Goal: Transaction & Acquisition: Book appointment/travel/reservation

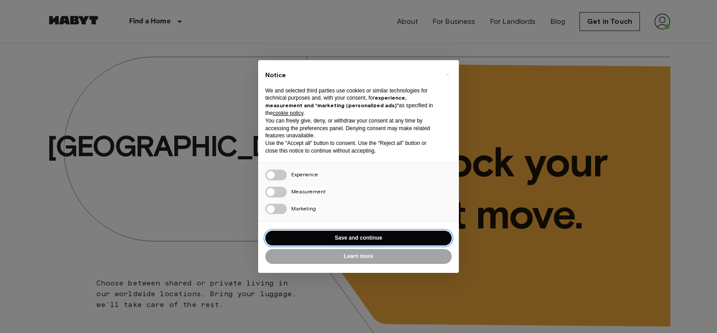
click at [376, 241] on button "Save and continue" at bounding box center [358, 237] width 186 height 15
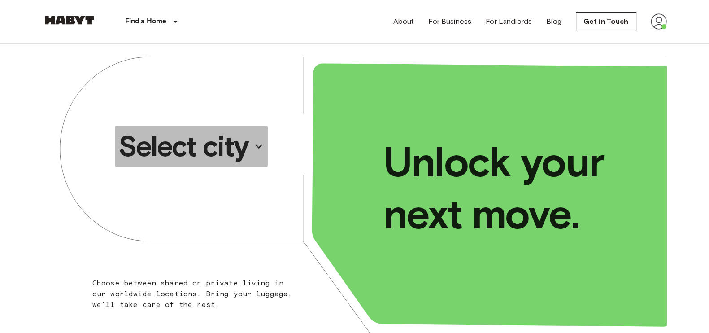
click at [235, 144] on p "Select city" at bounding box center [183, 146] width 130 height 36
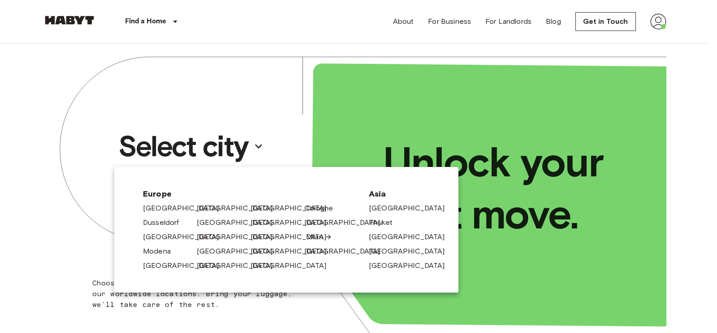
click at [319, 237] on link "Milan" at bounding box center [319, 236] width 26 height 11
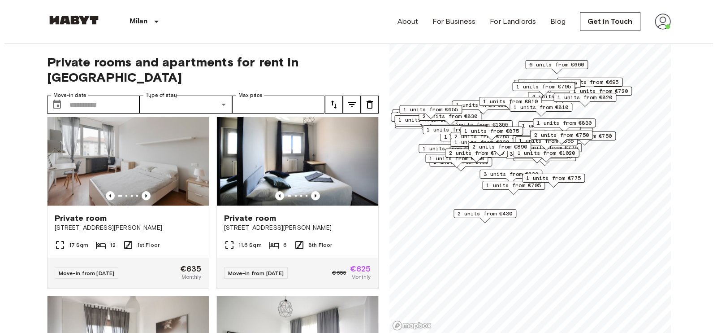
scroll to position [1217, 0]
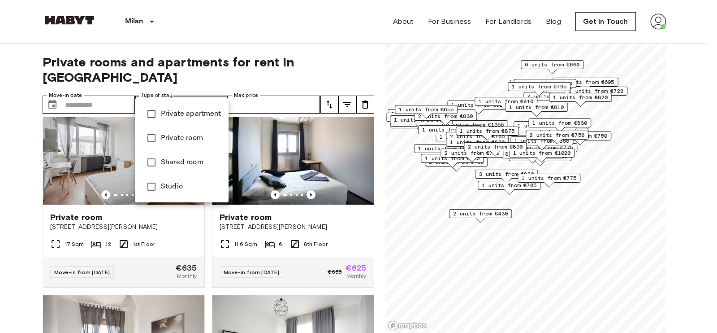
click at [186, 164] on span "Shared room" at bounding box center [191, 162] width 61 height 11
type input "**********"
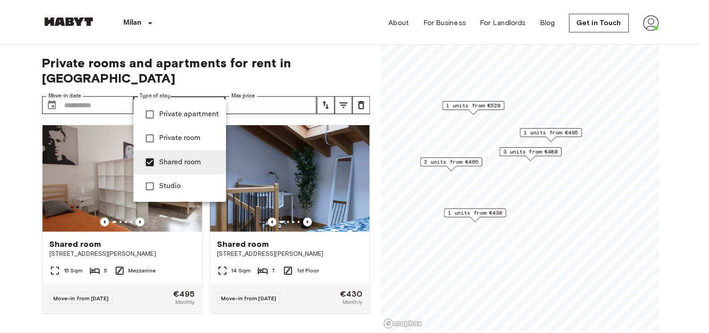
scroll to position [401, 0]
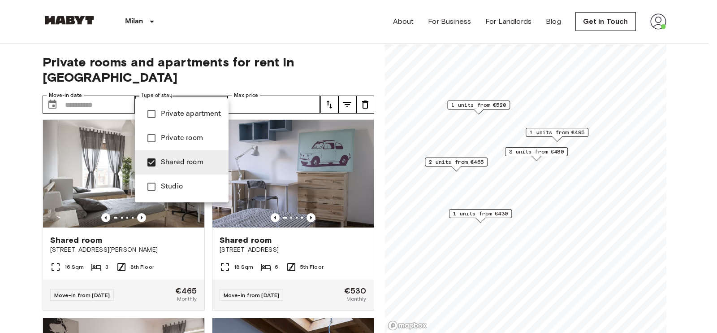
click at [271, 56] on div at bounding box center [358, 166] width 717 height 333
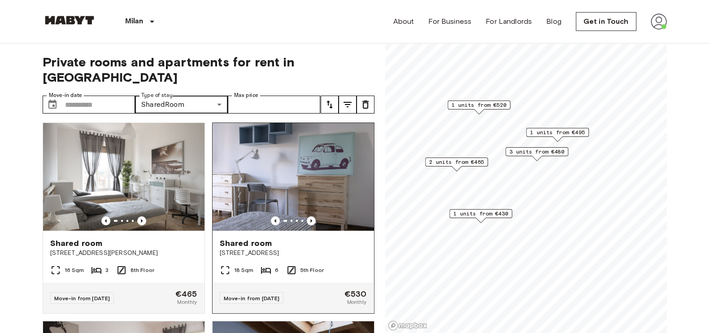
scroll to position [395, 0]
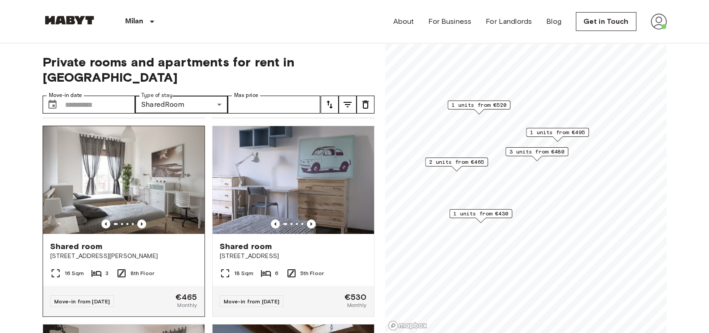
click at [145, 194] on img at bounding box center [123, 180] width 161 height 108
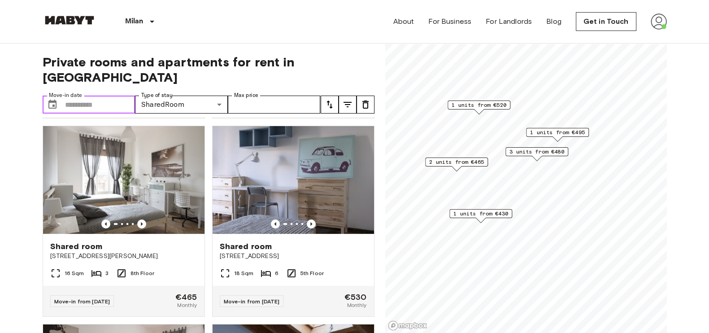
click at [119, 95] on input "Move-in date" at bounding box center [100, 104] width 70 height 18
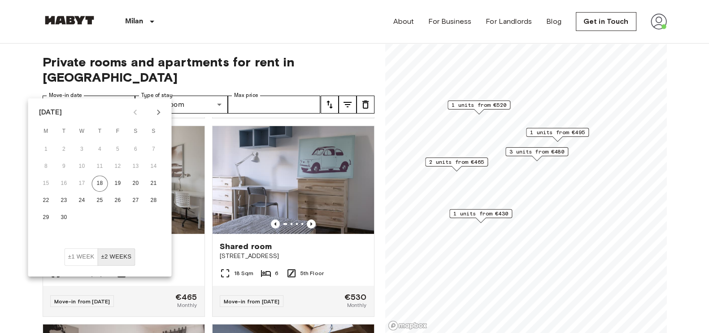
click at [155, 106] on div at bounding box center [147, 111] width 39 height 15
click at [155, 106] on button "Next month" at bounding box center [158, 111] width 15 height 15
click at [140, 149] on button "1" at bounding box center [136, 149] width 16 height 16
type input "**********"
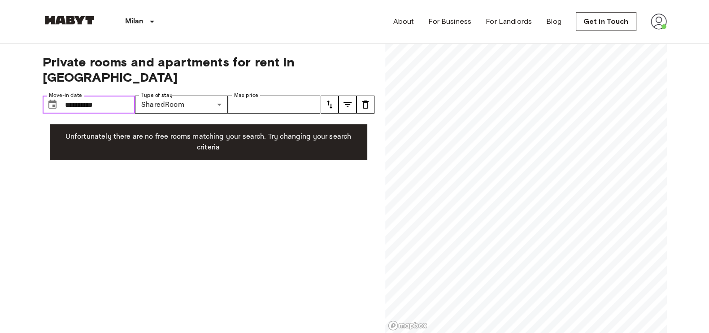
click at [101, 95] on input "**********" at bounding box center [100, 104] width 70 height 18
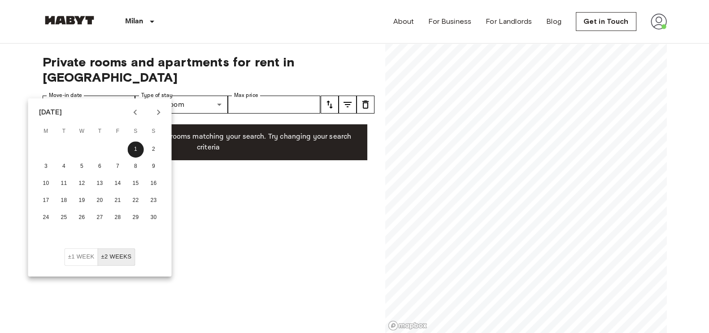
click at [155, 91] on label "Type of stay" at bounding box center [156, 95] width 31 height 8
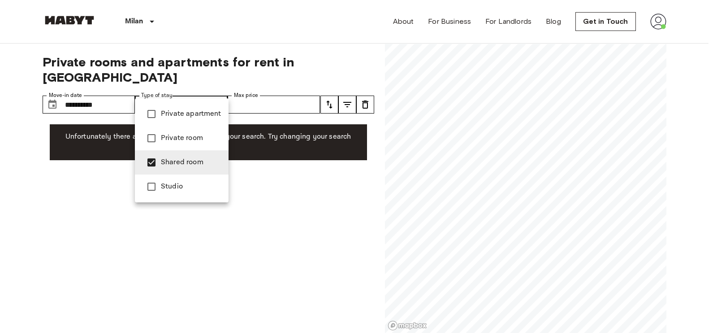
click at [176, 131] on li "Private room" at bounding box center [182, 138] width 94 height 24
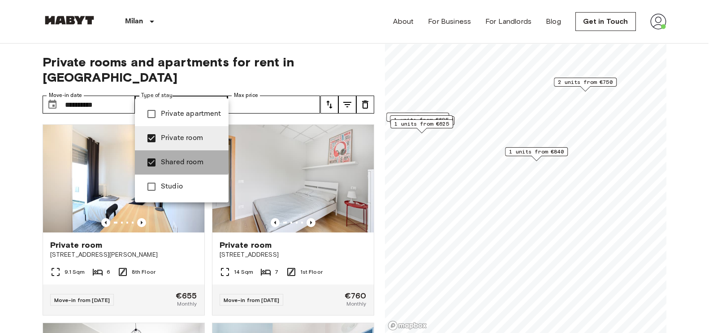
click at [179, 159] on span "Shared room" at bounding box center [191, 162] width 61 height 11
click at [118, 79] on div at bounding box center [358, 166] width 717 height 333
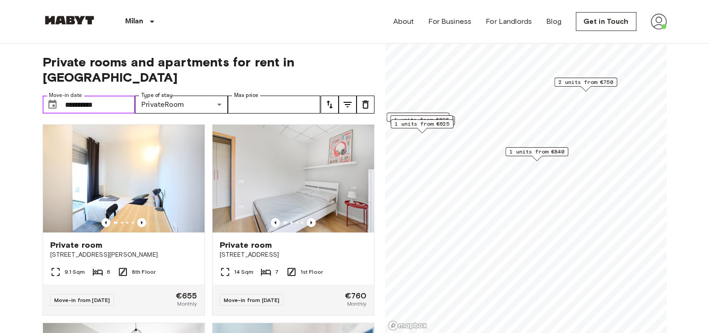
click at [116, 95] on input "**********" at bounding box center [100, 104] width 70 height 18
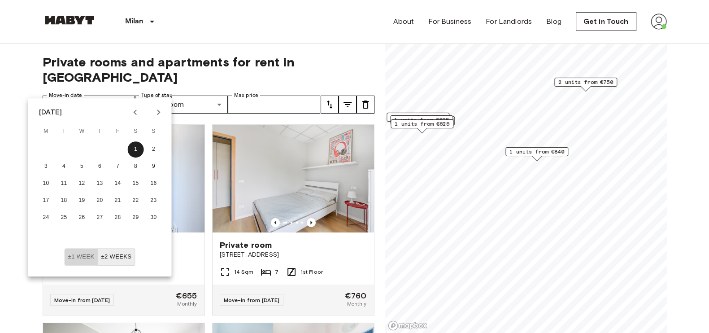
click at [89, 253] on button "±1 week" at bounding box center [82, 256] width 34 height 17
click at [295, 32] on div "Milan Europe Amsterdam Berlin Brussels Cologne Dusseldorf Frankfurt Graz Hambur…" at bounding box center [355, 21] width 624 height 43
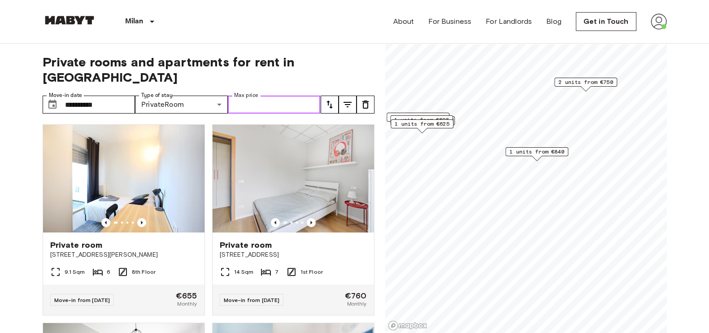
click at [267, 95] on input "Max price" at bounding box center [274, 104] width 93 height 18
click at [107, 95] on input "**********" at bounding box center [100, 104] width 70 height 18
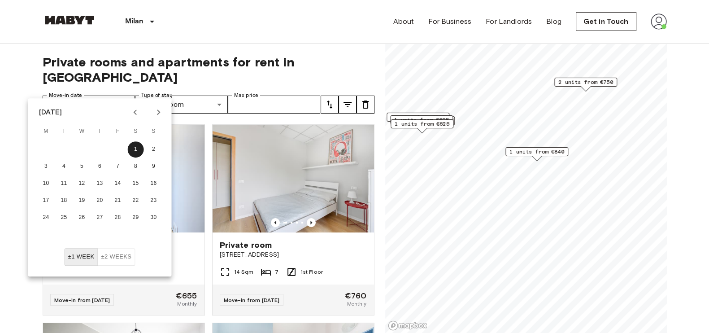
click at [231, 59] on span "Private rooms and apartments for rent in Milan" at bounding box center [209, 69] width 332 height 30
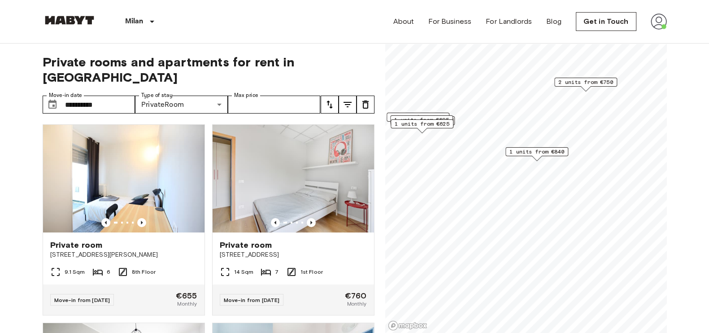
click at [120, 79] on div "**********" at bounding box center [209, 188] width 332 height 290
click at [121, 95] on input "**********" at bounding box center [100, 104] width 70 height 18
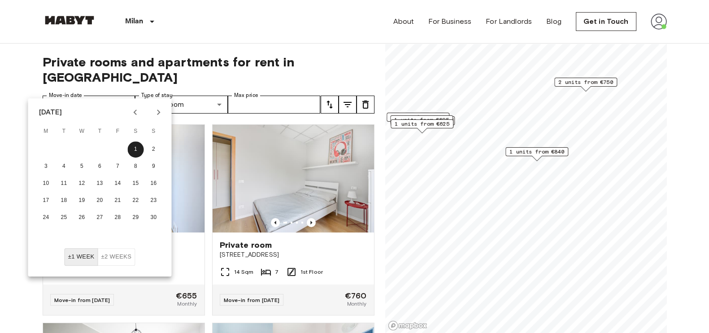
click at [117, 259] on button "±2 weeks" at bounding box center [116, 256] width 38 height 17
click at [324, 48] on div "**********" at bounding box center [209, 188] width 332 height 290
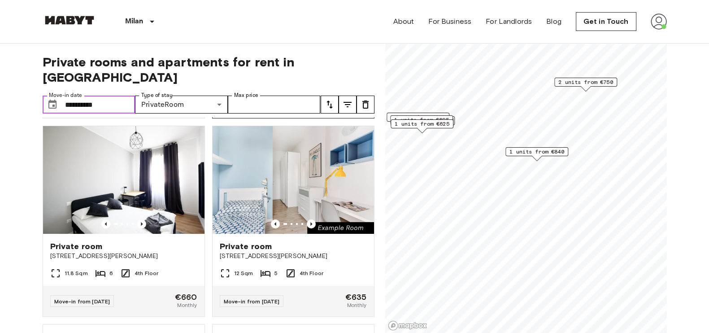
scroll to position [197, 0]
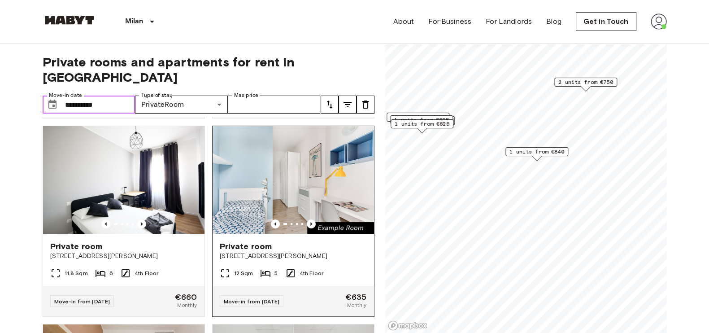
click at [293, 182] on img at bounding box center [292, 180] width 161 height 108
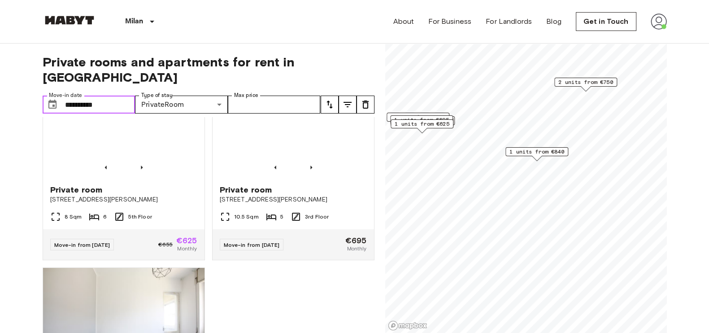
scroll to position [649, 0]
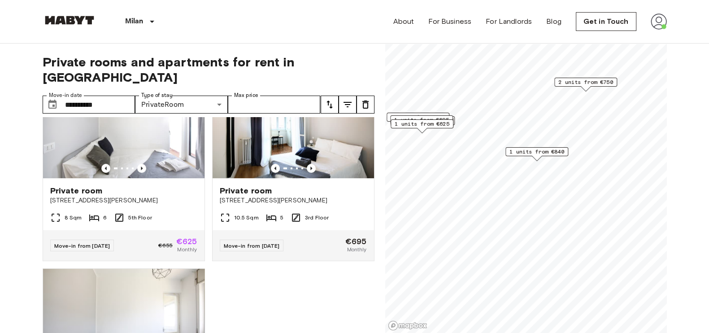
click at [332, 283] on div "Private room Via Benjamin Constant, 2, 20153 Milano, IT 9.1 Sqm 6 8th Floor Mov…" at bounding box center [204, 225] width 339 height 216
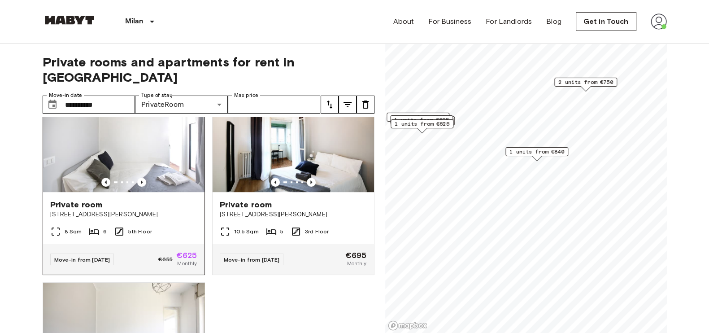
scroll to position [634, 0]
click at [150, 156] on img at bounding box center [123, 139] width 161 height 108
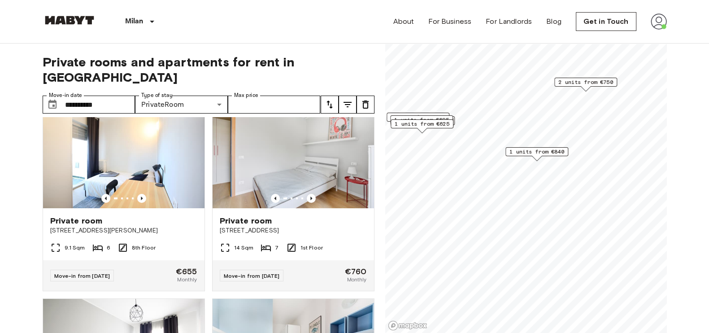
scroll to position [0, 0]
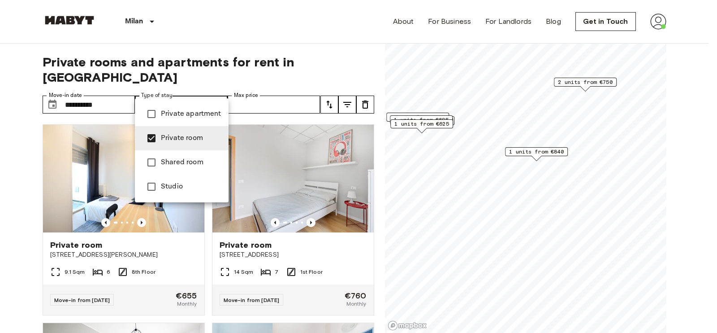
click at [184, 162] on span "Shared room" at bounding box center [191, 162] width 61 height 11
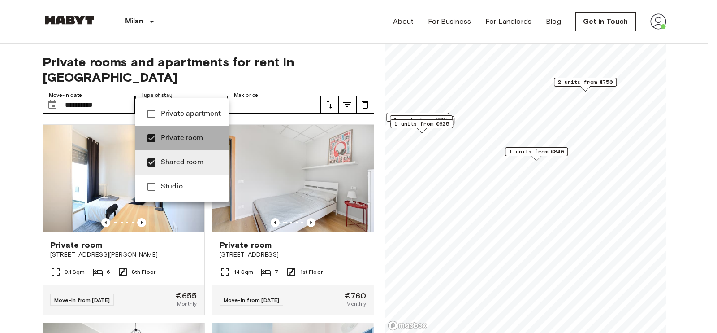
click at [182, 143] on li "Private room" at bounding box center [182, 138] width 94 height 24
type input "**********"
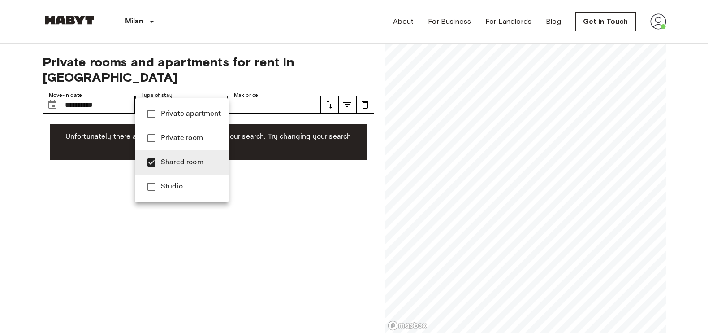
click at [268, 45] on div at bounding box center [358, 166] width 717 height 333
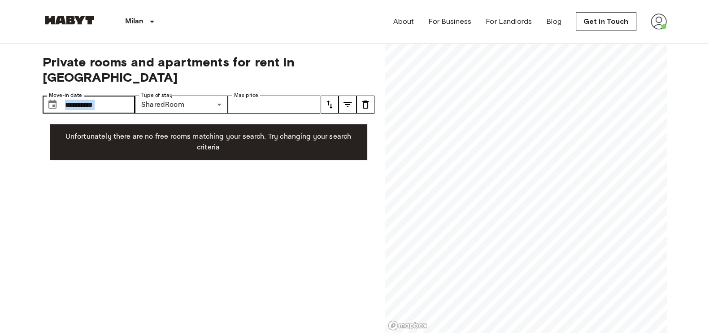
drag, startPoint x: 85, startPoint y: 100, endPoint x: 104, endPoint y: 90, distance: 21.7
click at [104, 90] on div "**********" at bounding box center [209, 188] width 332 height 290
click at [104, 95] on input "**********" at bounding box center [100, 104] width 70 height 18
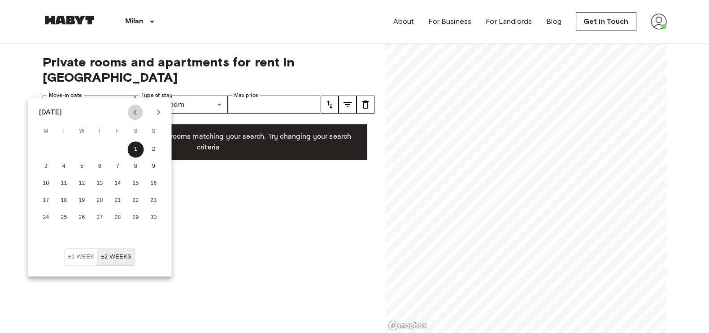
click at [134, 117] on icon "Previous month" at bounding box center [135, 112] width 11 height 11
click at [132, 195] on button "25" at bounding box center [136, 200] width 16 height 16
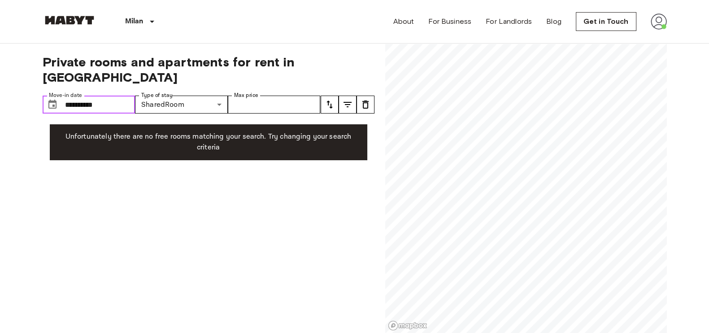
click at [121, 95] on input "**********" at bounding box center [100, 104] width 70 height 18
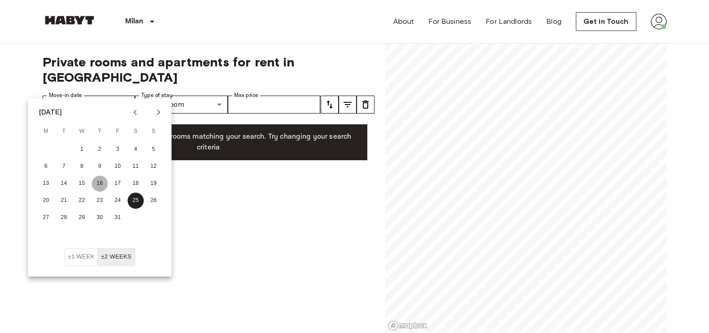
click at [99, 182] on button "16" at bounding box center [100, 183] width 16 height 16
type input "**********"
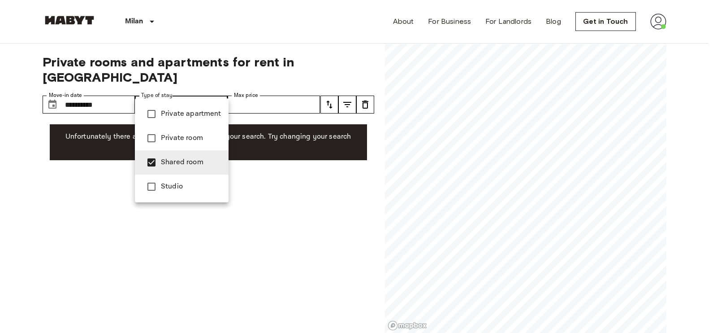
click at [169, 163] on span "Shared room" at bounding box center [191, 162] width 61 height 11
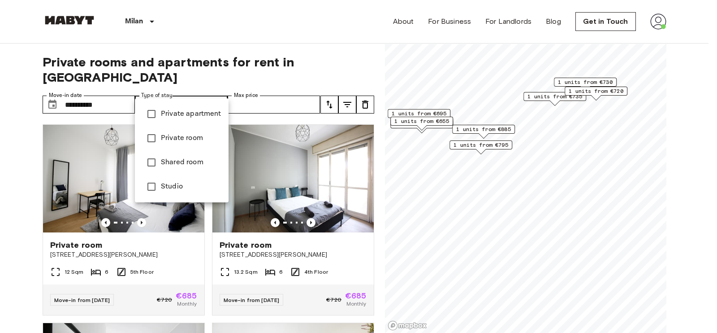
click at [131, 95] on div at bounding box center [358, 166] width 717 height 333
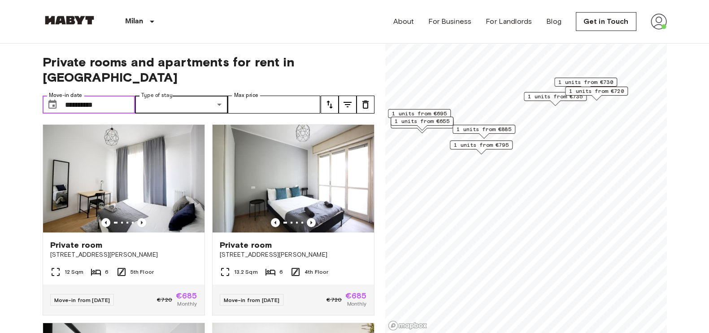
click at [128, 95] on input "**********" at bounding box center [100, 104] width 70 height 18
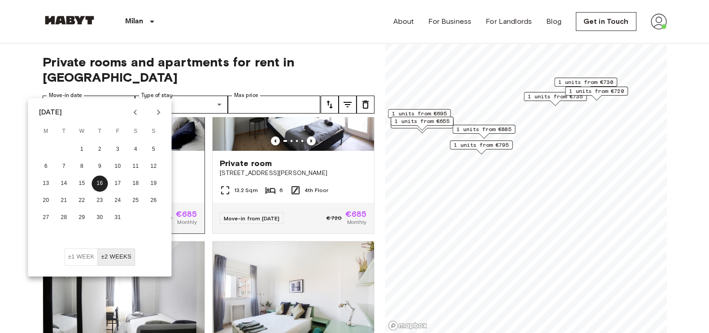
scroll to position [85, 0]
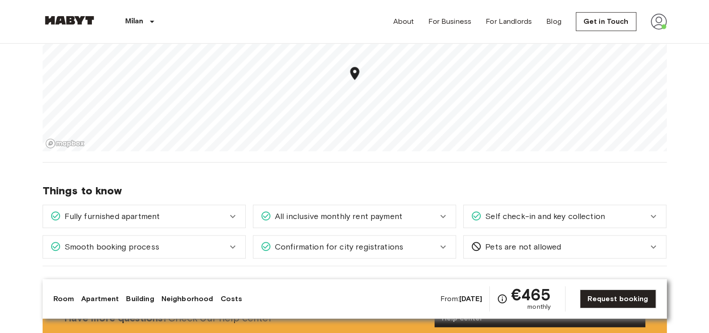
scroll to position [780, 0]
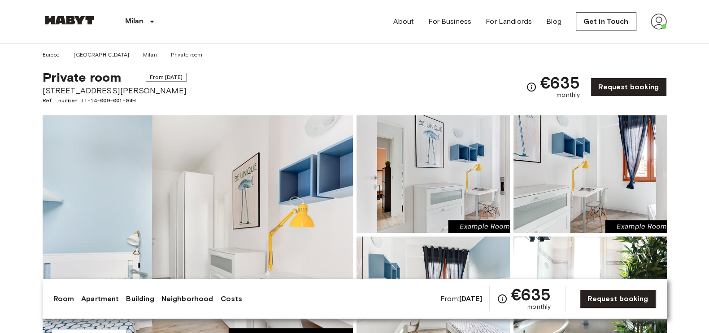
scroll to position [69, 0]
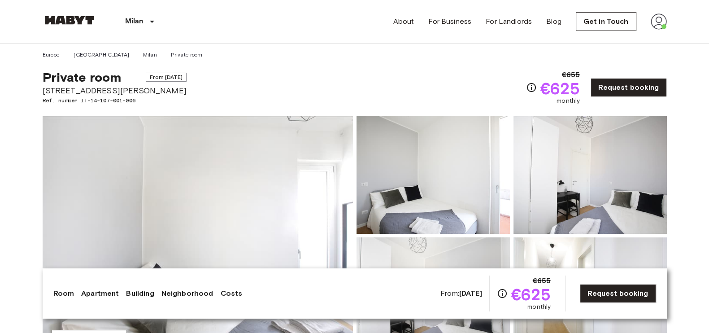
click at [136, 95] on span "[STREET_ADDRESS][PERSON_NAME]" at bounding box center [115, 91] width 144 height 12
click at [136, 95] on span "Via Carlo Marx, 12, 20153 Milano, IT" at bounding box center [115, 91] width 144 height 12
copy span "Via Carlo Marx, 12, 20153 Milano, IT"
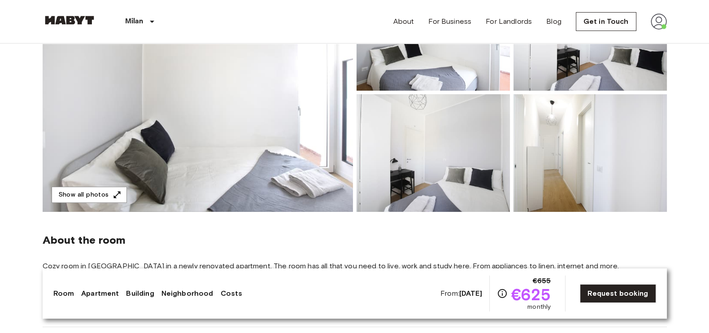
scroll to position [146, 0]
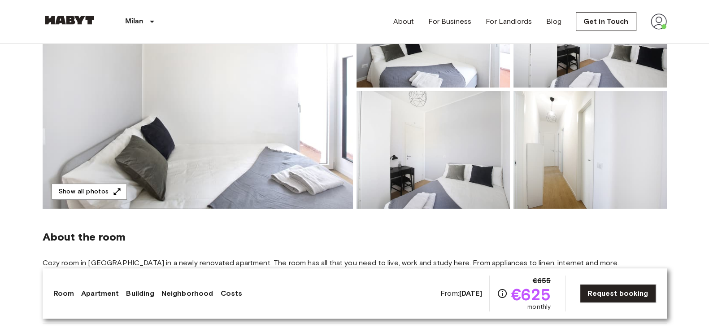
click at [189, 104] on img at bounding box center [198, 89] width 310 height 238
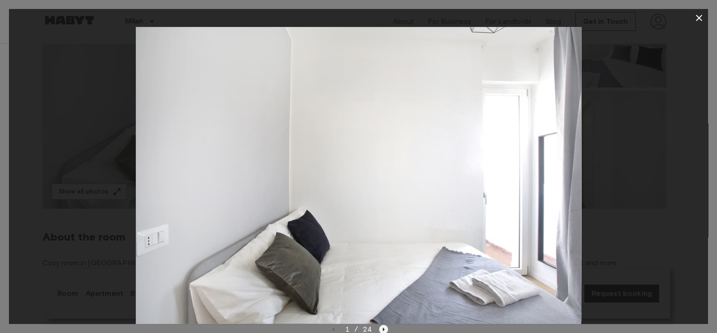
click at [381, 326] on icon "Next image" at bounding box center [383, 329] width 9 height 9
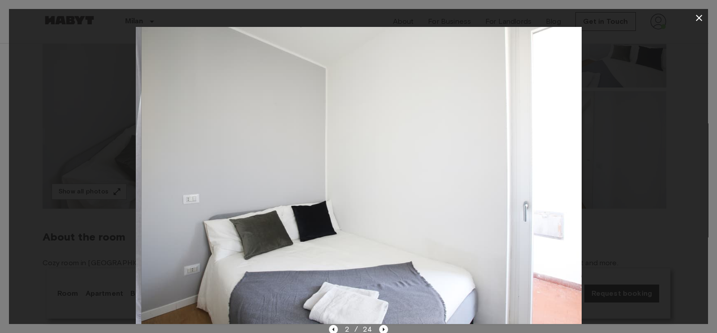
click at [351, 156] on img at bounding box center [363, 175] width 445 height 297
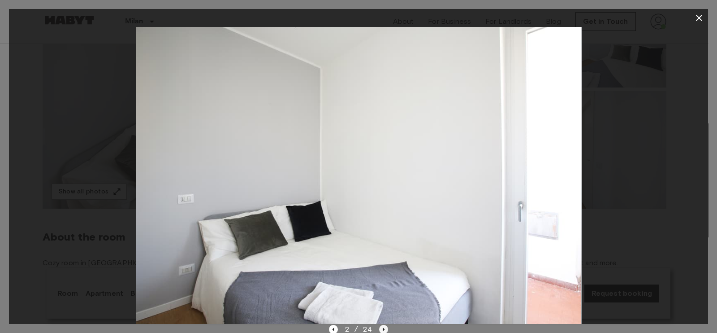
click at [383, 329] on icon "Next image" at bounding box center [384, 329] width 2 height 4
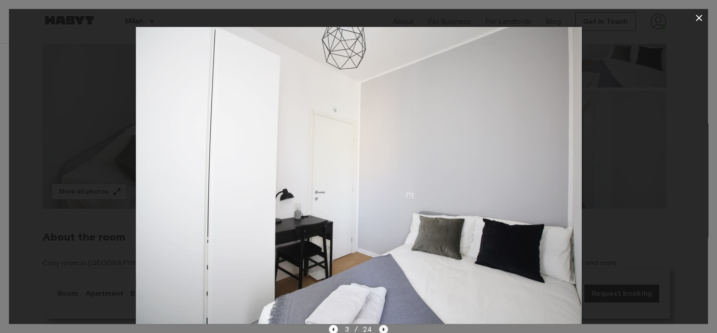
click at [382, 330] on icon "Next image" at bounding box center [383, 329] width 9 height 9
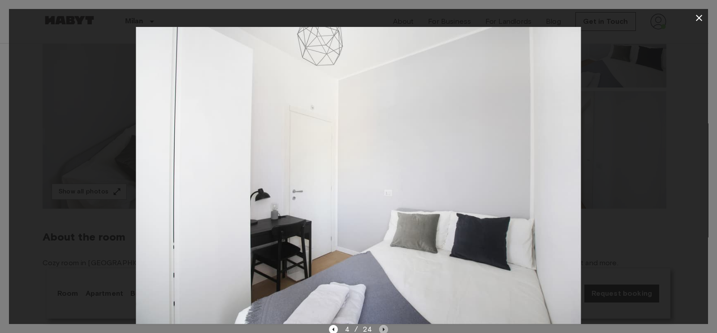
click at [386, 330] on icon "Next image" at bounding box center [383, 329] width 9 height 9
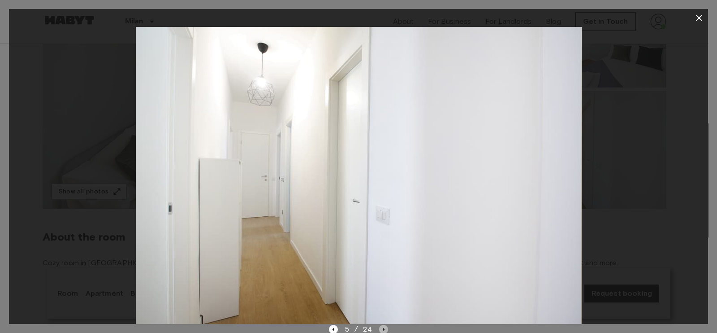
click at [382, 326] on icon "Next image" at bounding box center [383, 329] width 9 height 9
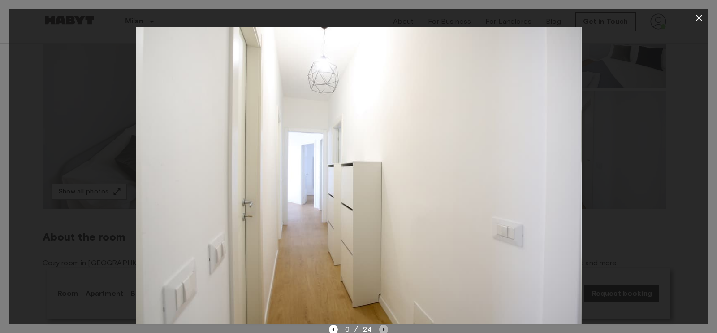
click at [381, 332] on icon "Next image" at bounding box center [383, 329] width 9 height 9
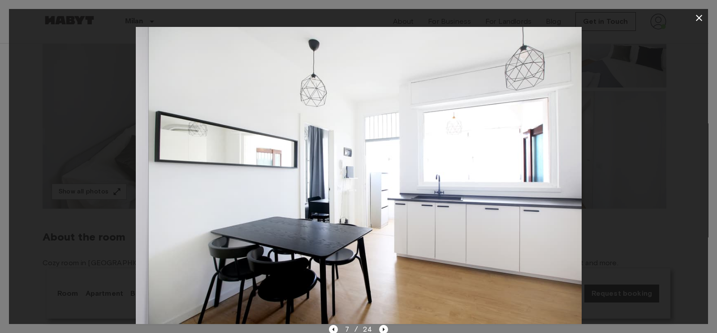
click at [368, 191] on img at bounding box center [370, 175] width 445 height 297
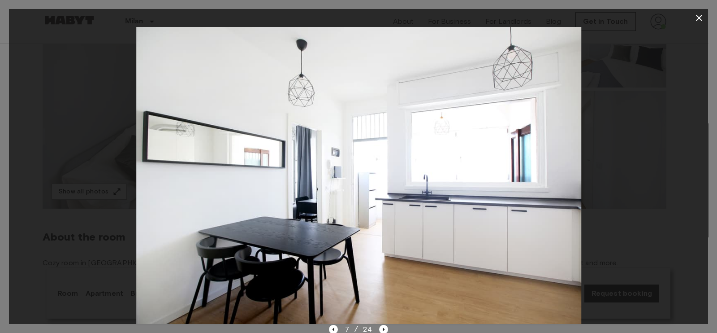
click at [374, 132] on img at bounding box center [358, 175] width 445 height 297
click at [395, 148] on img at bounding box center [358, 175] width 445 height 297
click at [381, 327] on icon "Next image" at bounding box center [383, 329] width 9 height 9
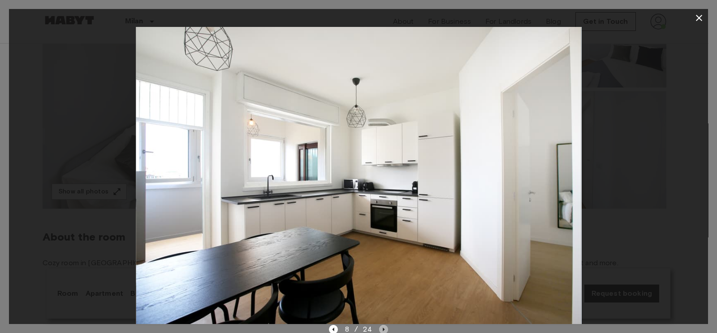
click at [386, 330] on icon "Next image" at bounding box center [383, 329] width 9 height 9
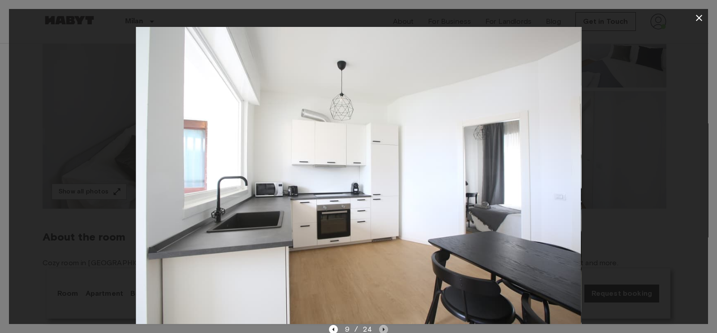
click at [381, 326] on icon "Next image" at bounding box center [383, 329] width 9 height 9
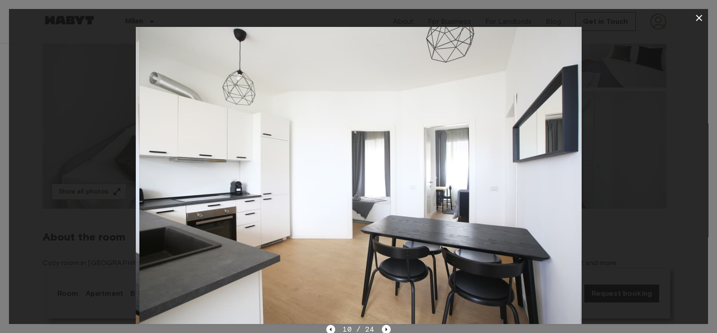
click at [344, 152] on img at bounding box center [361, 175] width 445 height 297
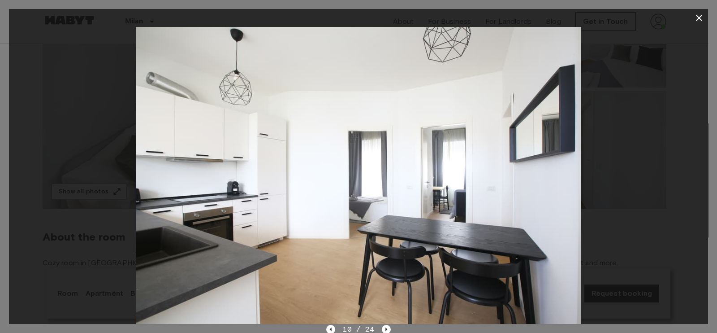
click at [348, 158] on img at bounding box center [358, 175] width 445 height 297
click at [382, 330] on icon "Next image" at bounding box center [386, 329] width 9 height 9
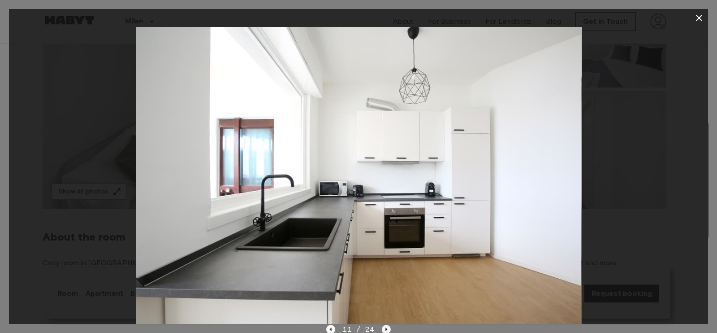
click at [386, 329] on icon "Next image" at bounding box center [387, 329] width 2 height 4
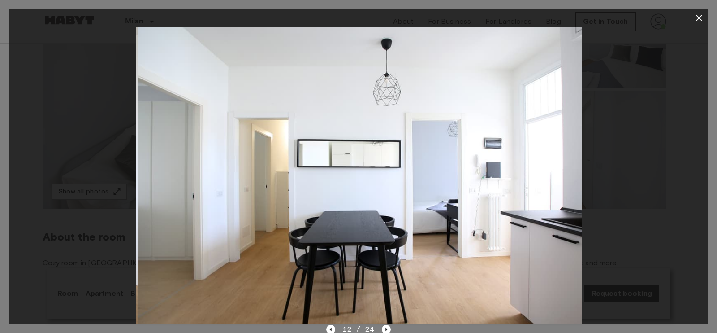
click at [352, 189] on img at bounding box center [361, 175] width 445 height 297
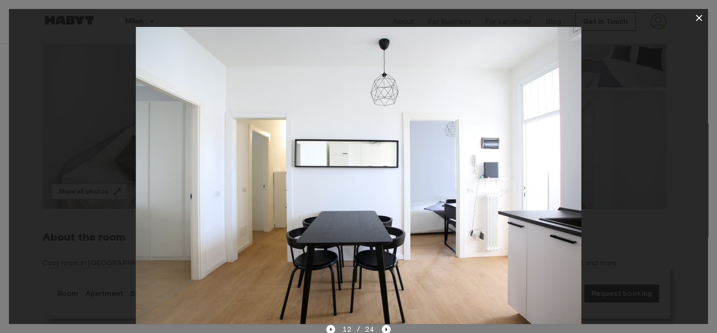
click at [352, 189] on img at bounding box center [358, 175] width 445 height 297
click at [387, 327] on icon "Next image" at bounding box center [386, 329] width 9 height 9
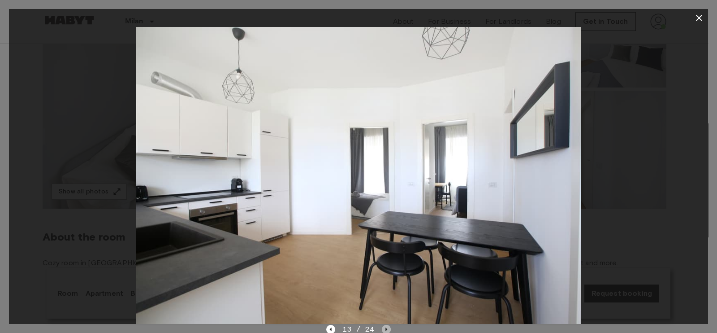
click at [388, 327] on icon "Next image" at bounding box center [386, 329] width 9 height 9
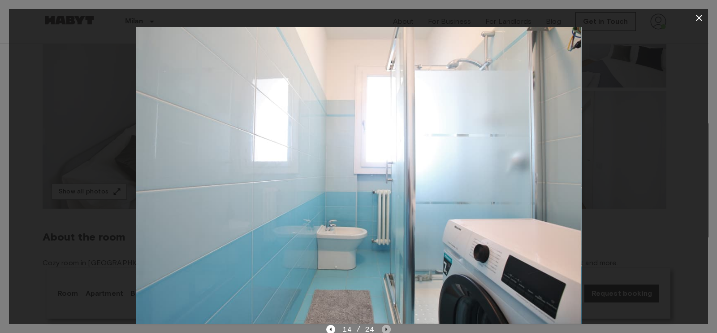
click at [384, 328] on icon "Next image" at bounding box center [386, 329] width 9 height 9
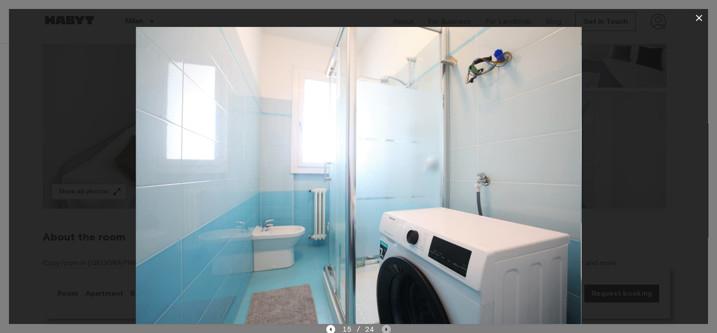
click at [384, 329] on icon "Next image" at bounding box center [386, 329] width 9 height 9
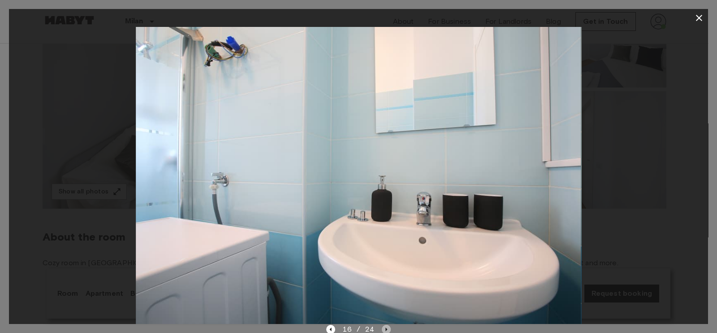
click at [389, 326] on icon "Next image" at bounding box center [386, 329] width 9 height 9
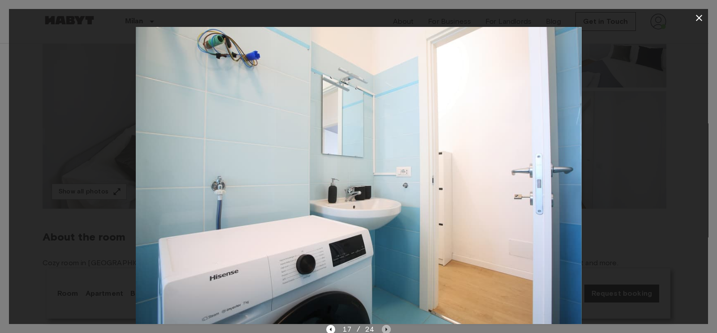
click at [382, 328] on icon "Next image" at bounding box center [386, 329] width 9 height 9
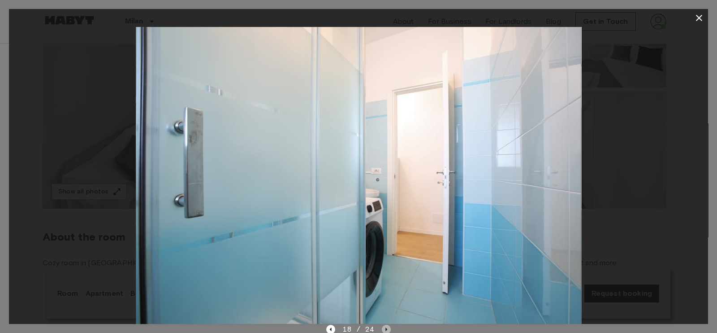
click at [386, 326] on icon "Next image" at bounding box center [386, 329] width 9 height 9
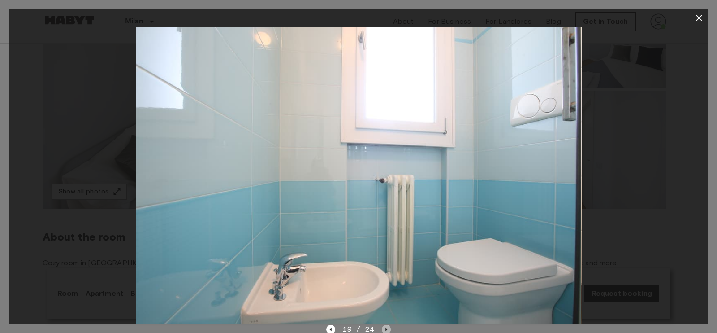
click at [383, 329] on icon "Next image" at bounding box center [386, 329] width 9 height 9
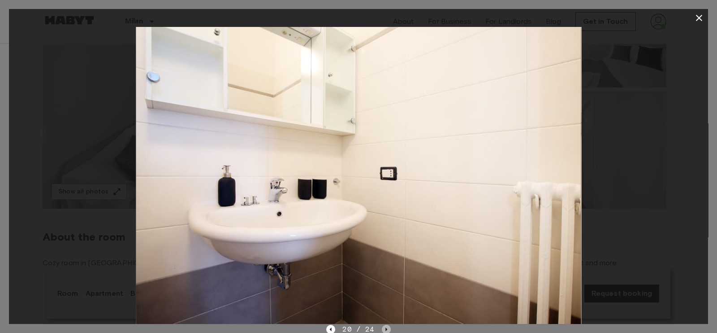
click at [382, 329] on icon "Next image" at bounding box center [386, 329] width 9 height 9
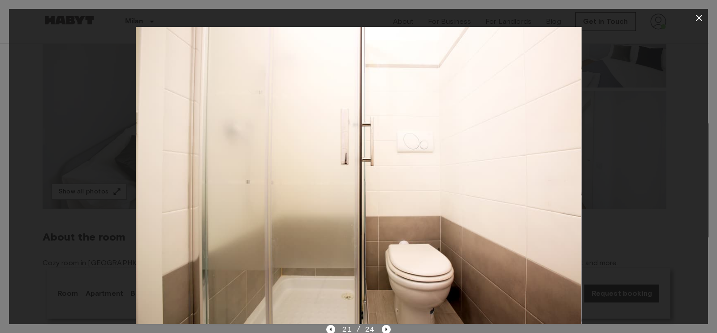
click at [332, 207] on img at bounding box center [358, 175] width 445 height 297
click at [382, 329] on icon "Next image" at bounding box center [386, 329] width 9 height 9
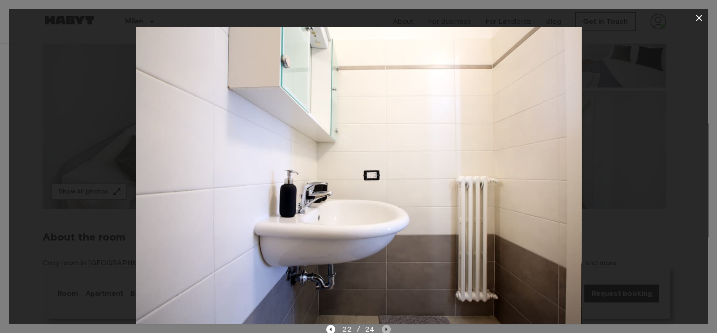
click at [390, 329] on icon "Next image" at bounding box center [386, 329] width 9 height 9
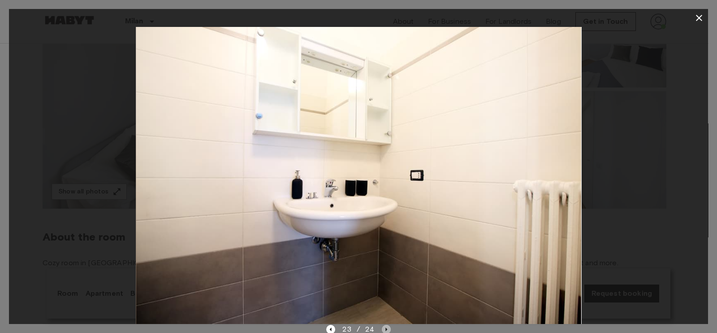
click at [384, 325] on icon "Next image" at bounding box center [386, 329] width 9 height 9
click at [382, 326] on icon "Next image" at bounding box center [386, 329] width 9 height 9
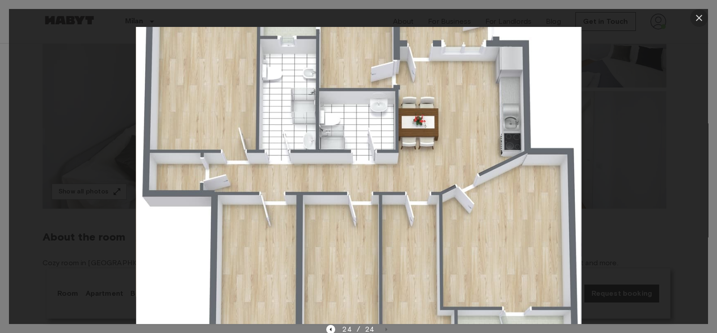
click at [700, 13] on icon "button" at bounding box center [699, 18] width 11 height 11
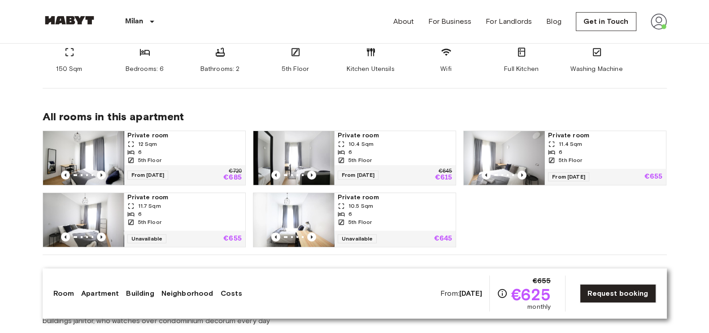
scroll to position [468, 0]
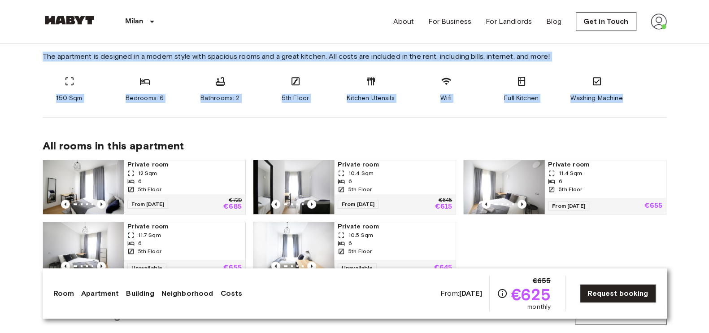
drag, startPoint x: 38, startPoint y: 95, endPoint x: 620, endPoint y: 100, distance: 582.3
copy div "About the room Cozy room in San Siro in a newly renovated apartment. The room h…"
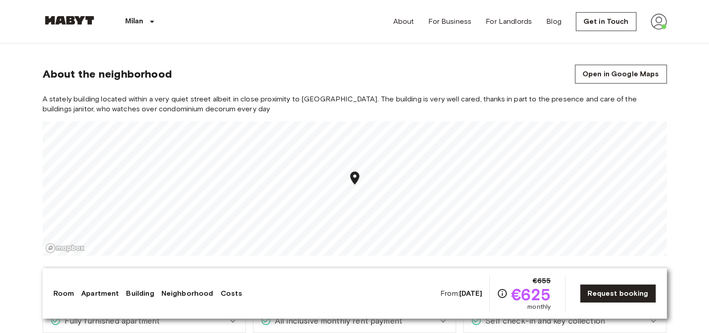
scroll to position [707, 0]
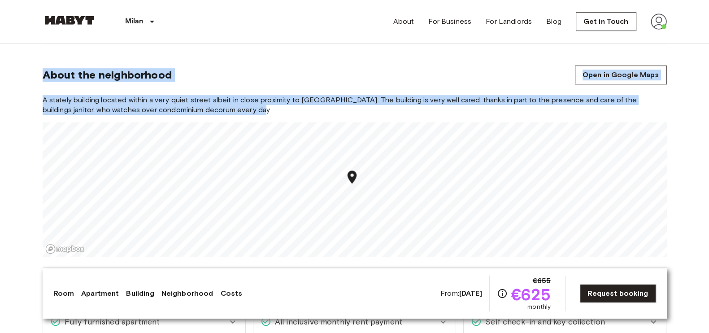
drag, startPoint x: 9, startPoint y: 70, endPoint x: 241, endPoint y: 108, distance: 234.7
copy section "About the neighborhood Open in Google Maps A stately building located within a …"
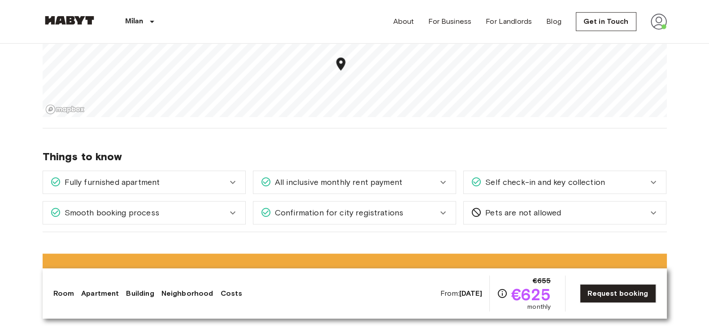
scroll to position [912, 0]
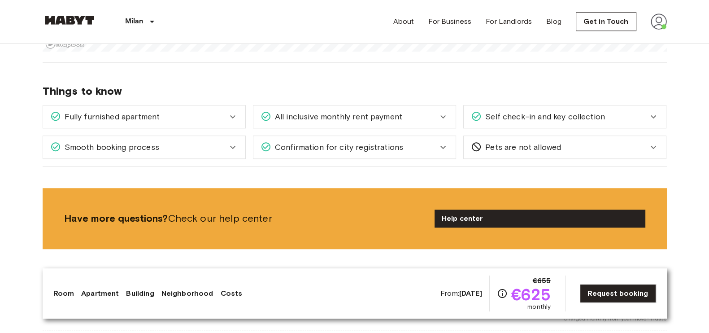
click at [280, 188] on div "Have more questions? Check our help center Help center" at bounding box center [355, 218] width 624 height 61
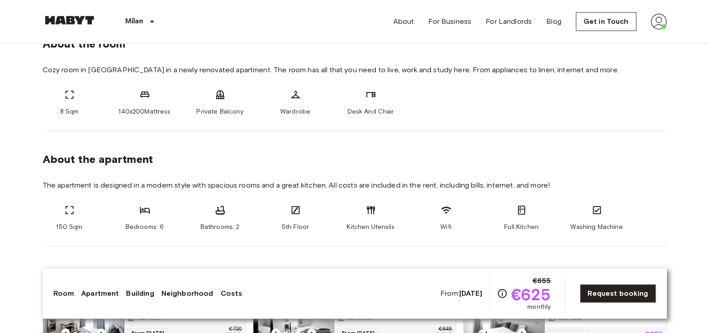
scroll to position [0, 0]
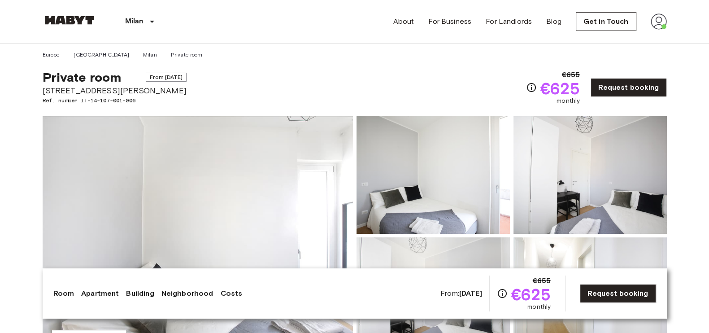
click at [129, 94] on span "Via Carlo Marx, 12, 20153 Milano, IT" at bounding box center [115, 91] width 144 height 12
copy span "Via Carlo Marx, 12, 20153 Milano, IT"
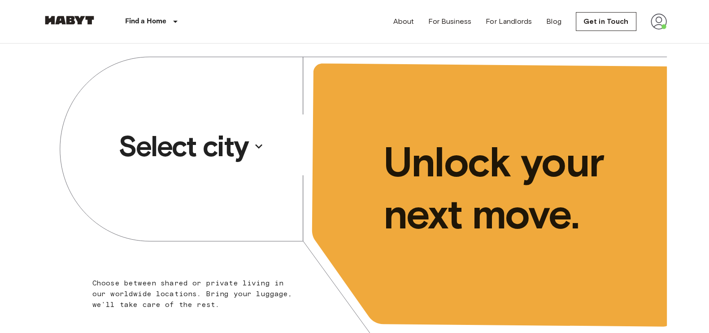
click at [251, 148] on button "Select city" at bounding box center [191, 146] width 153 height 41
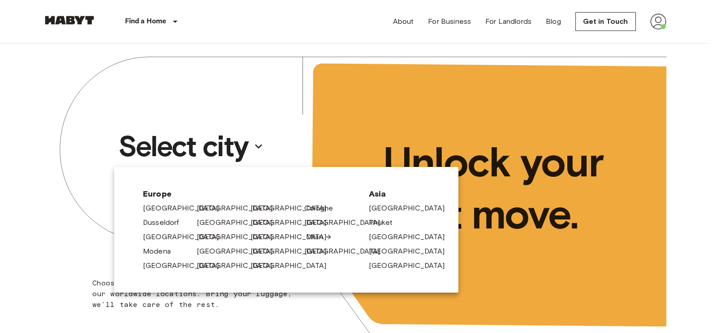
click at [318, 232] on link "Milan" at bounding box center [319, 236] width 26 height 11
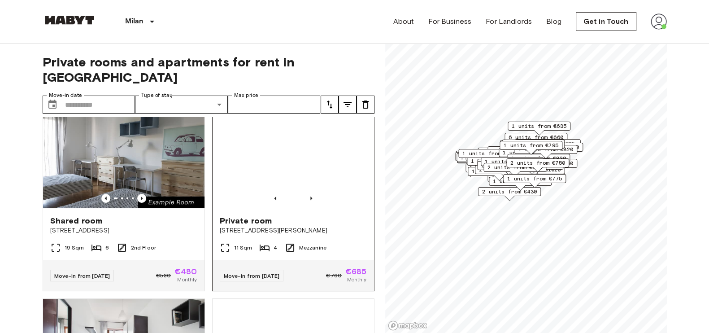
scroll to position [24, 0]
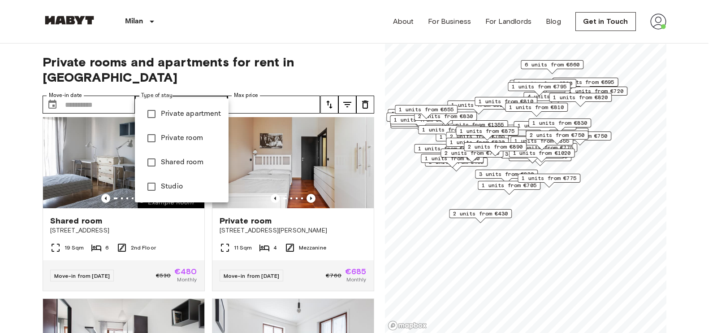
click at [178, 168] on li "Shared room" at bounding box center [182, 162] width 94 height 24
type input "**********"
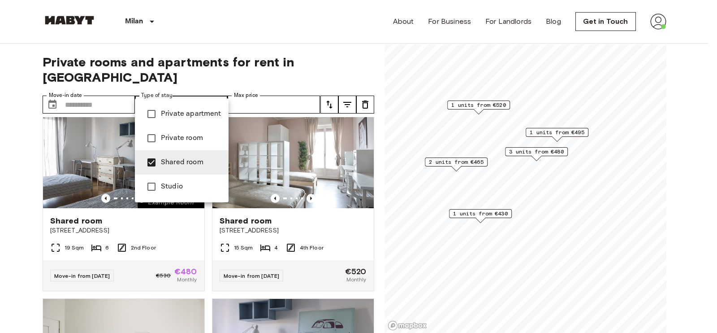
click at [323, 54] on div at bounding box center [358, 166] width 717 height 333
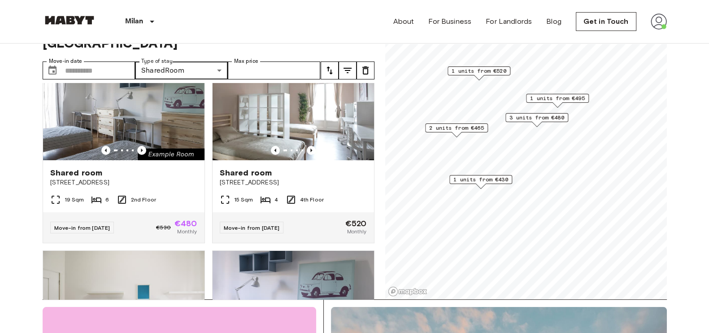
scroll to position [38, 0]
